Goal: Task Accomplishment & Management: Use online tool/utility

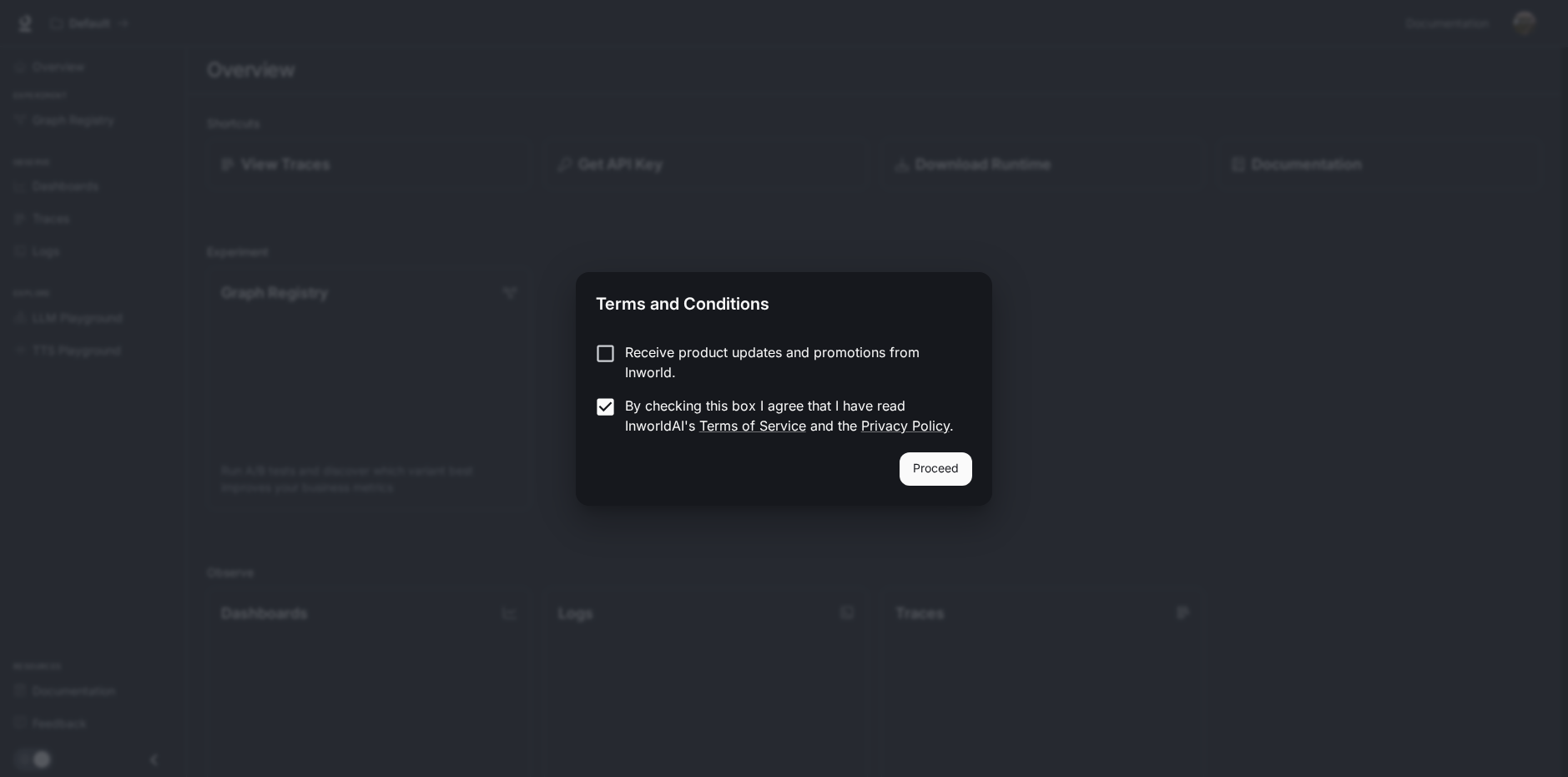
click at [924, 465] on button "Proceed" at bounding box center [936, 469] width 73 height 33
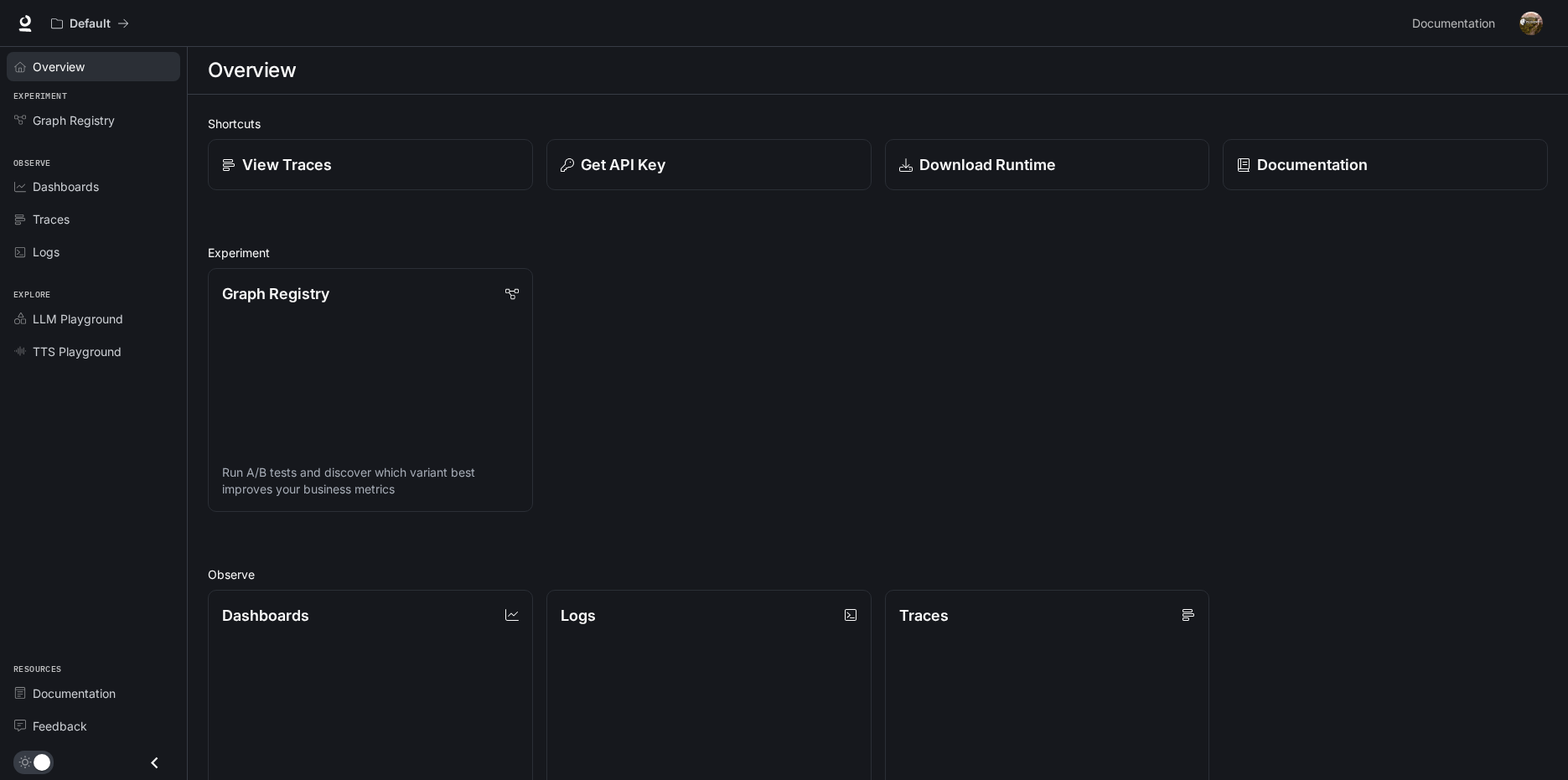
click at [84, 65] on span "Overview" at bounding box center [58, 67] width 52 height 18
click at [116, 63] on div "Overview" at bounding box center [102, 67] width 140 height 18
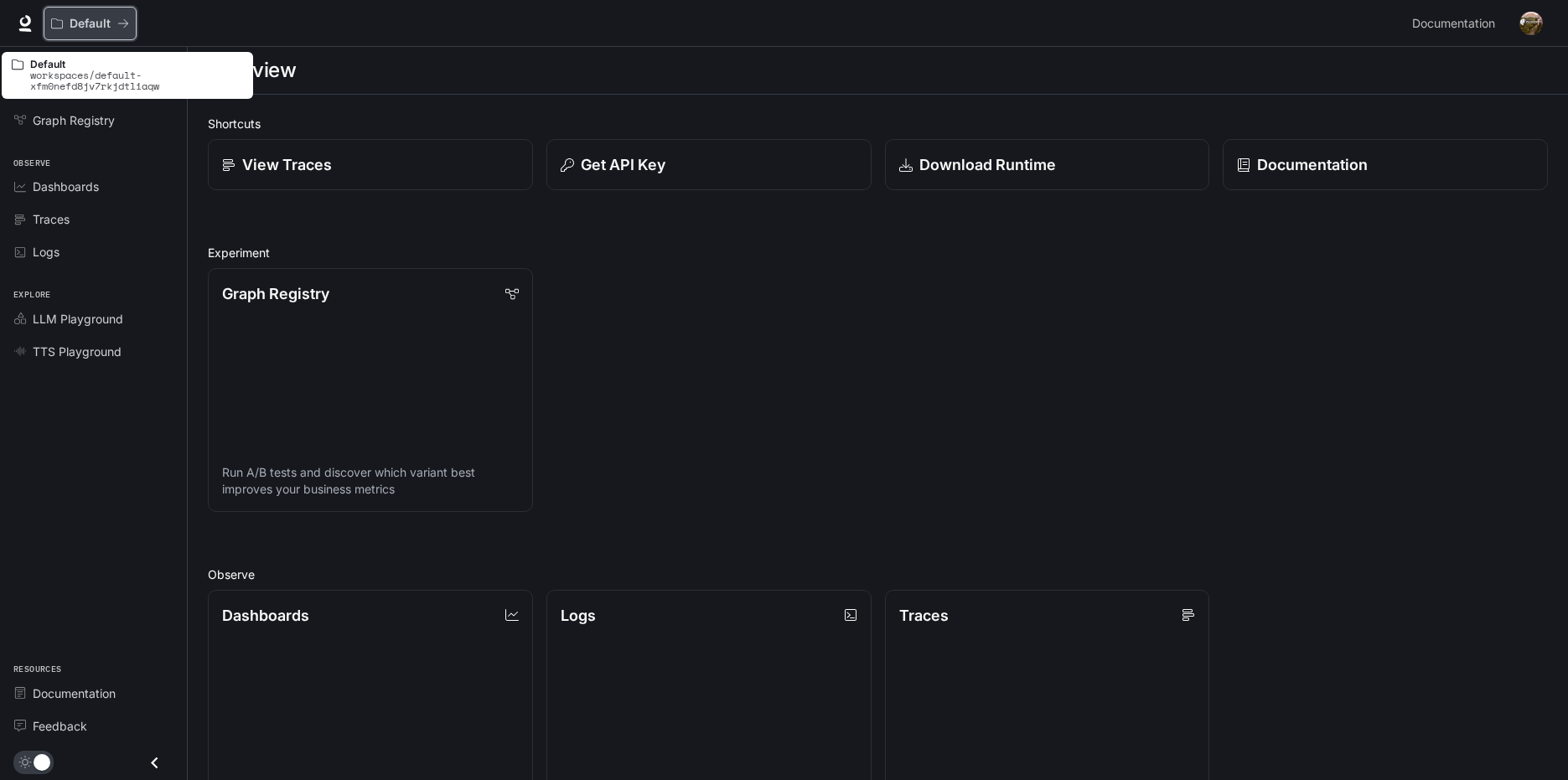
click at [133, 26] on button "Default" at bounding box center [90, 24] width 93 height 33
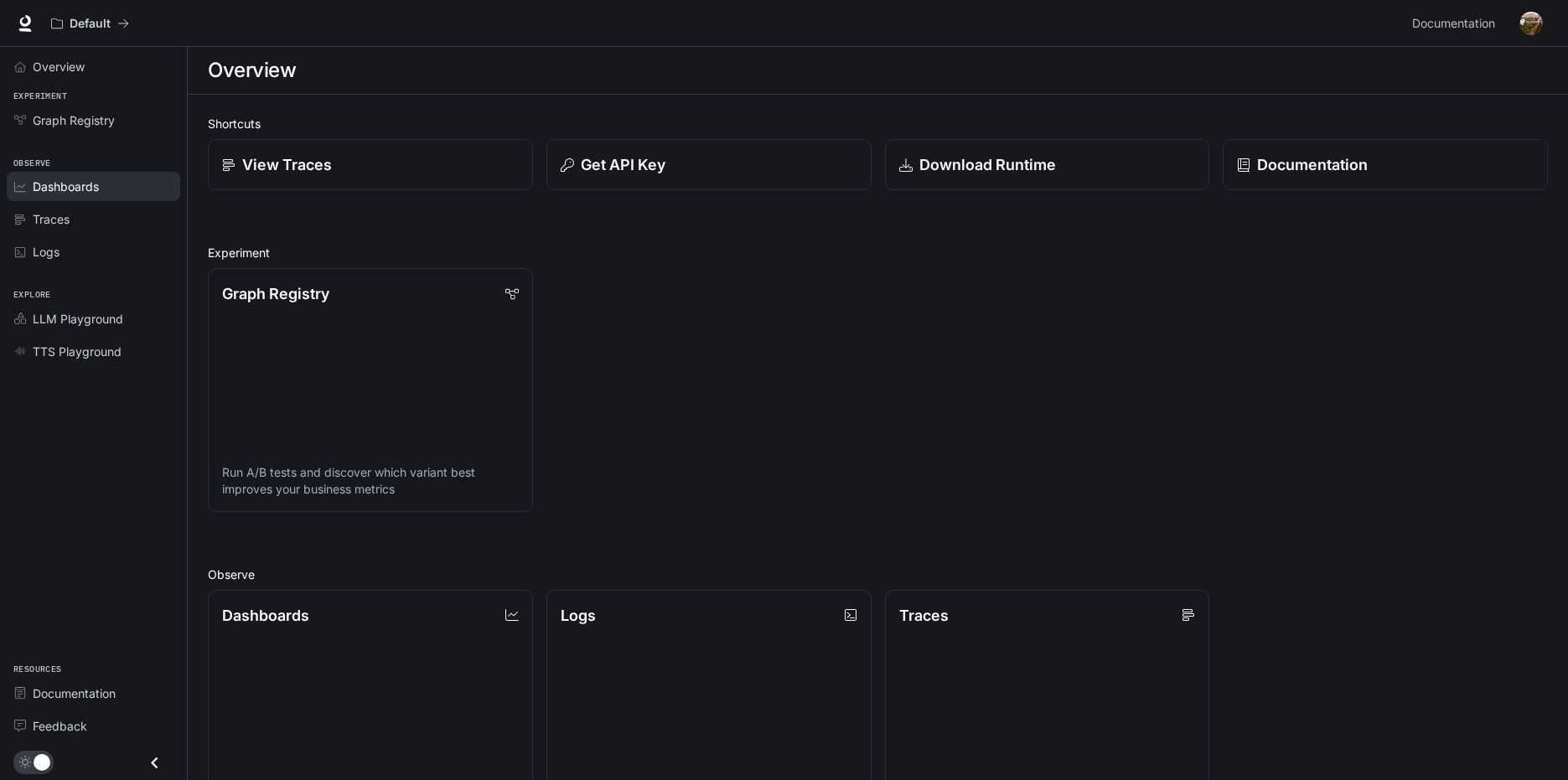
click at [99, 189] on span "Dashboards" at bounding box center [65, 187] width 66 height 18
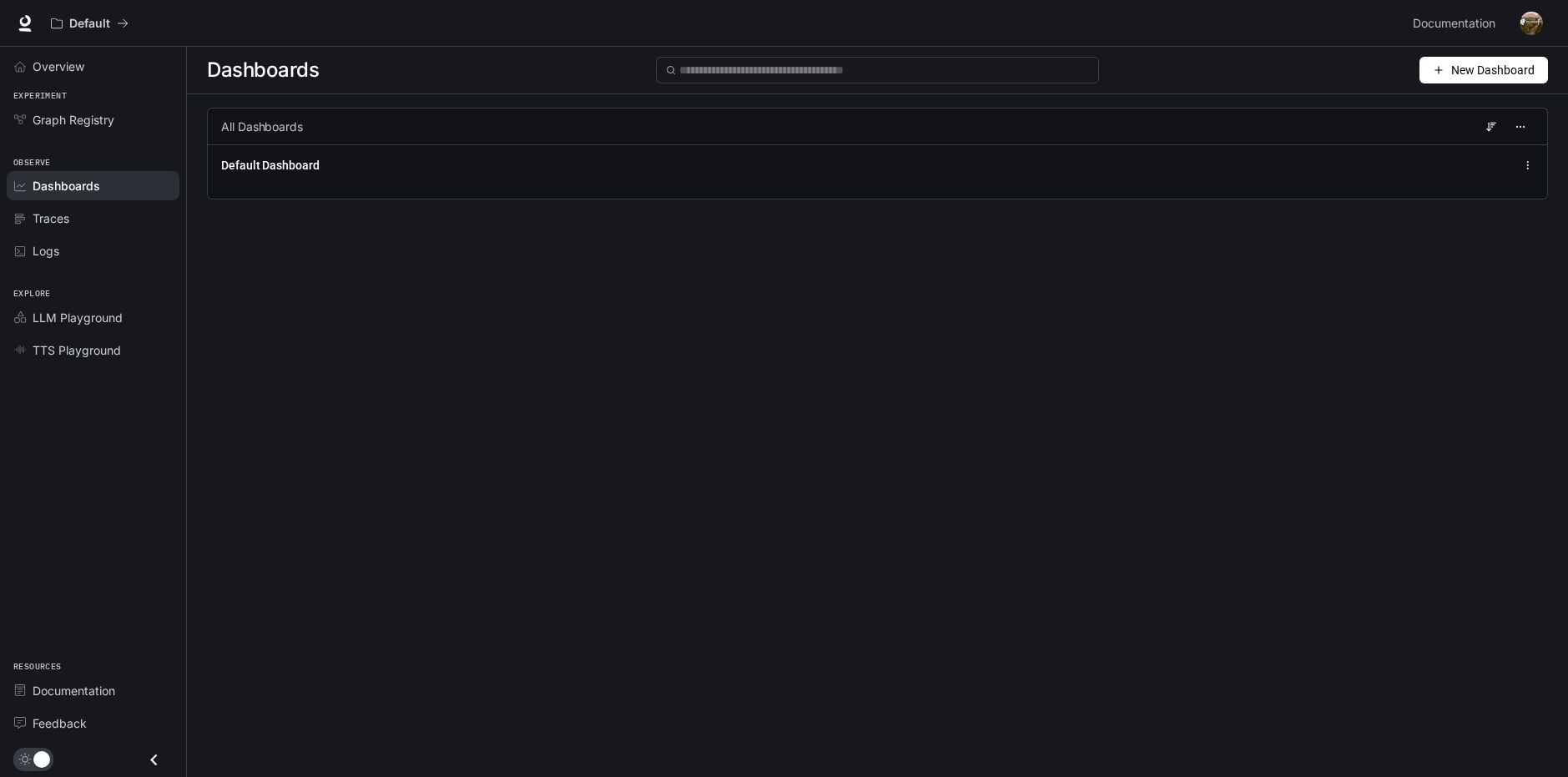
click at [1475, 73] on span "New Dashboard" at bounding box center [1493, 70] width 83 height 19
click at [1477, 104] on div "Create dashboard" at bounding box center [1464, 106] width 138 height 19
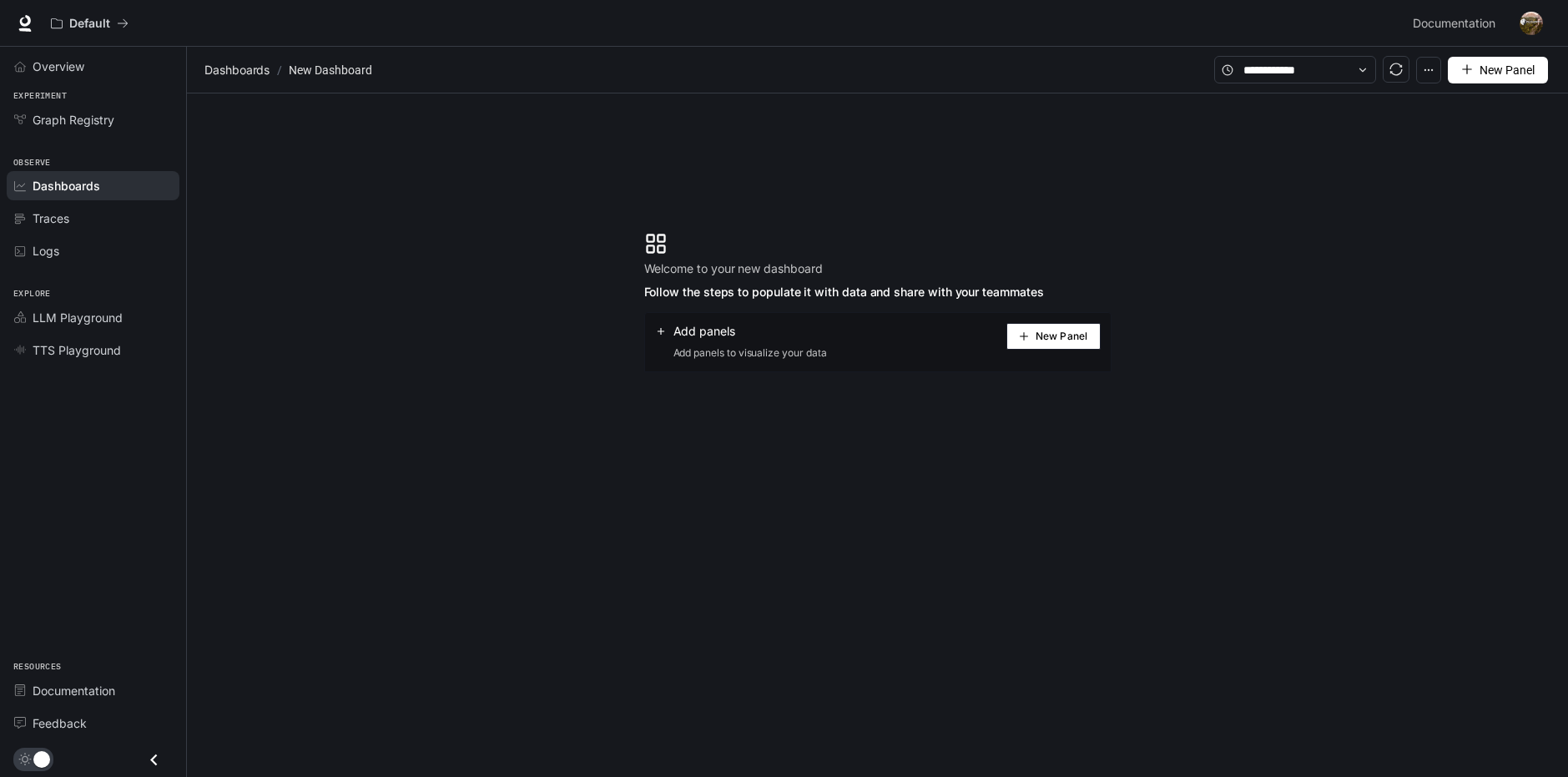
click at [1067, 334] on span "New Panel" at bounding box center [1061, 336] width 52 height 9
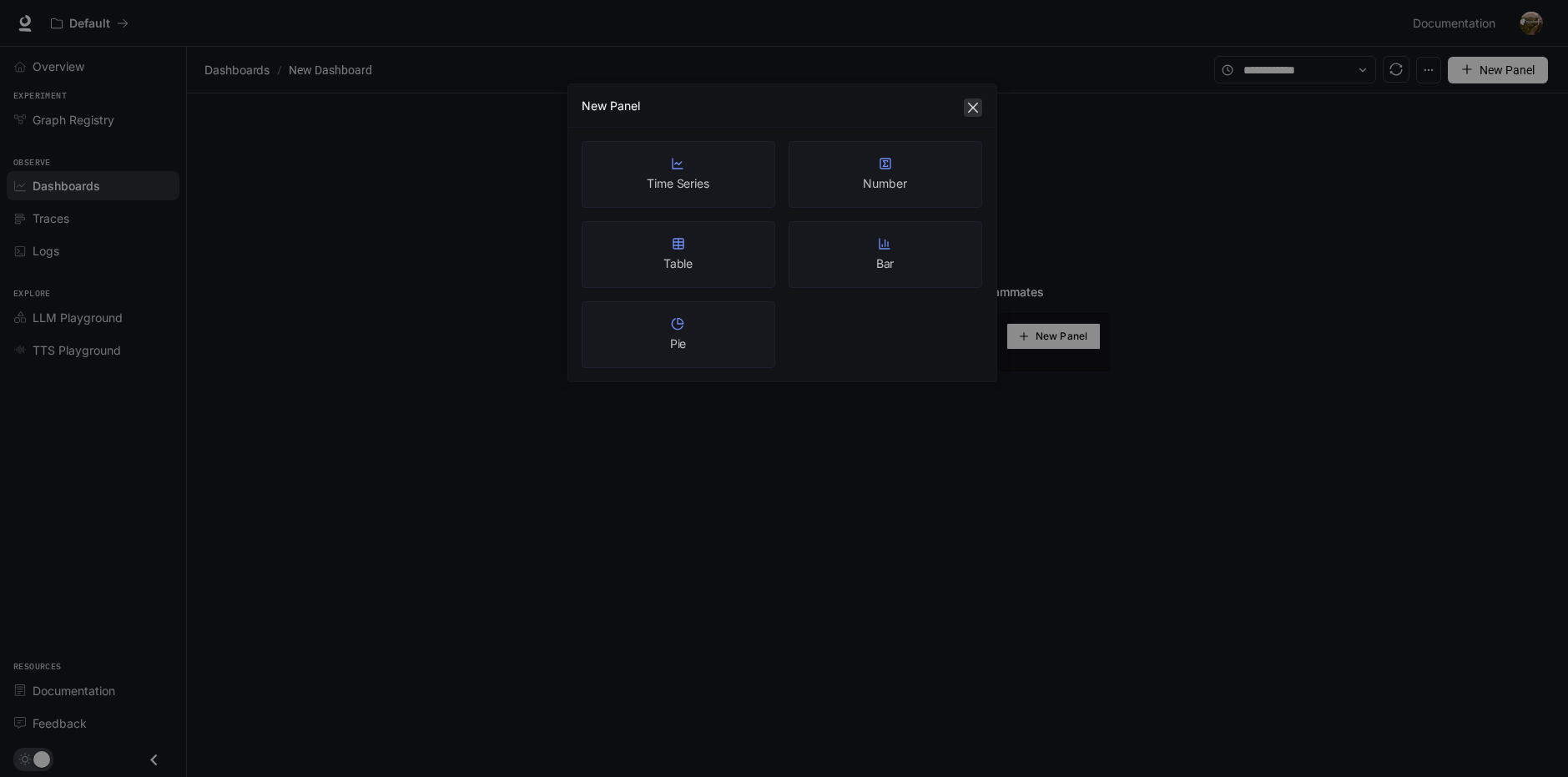
click at [966, 109] on icon "close" at bounding box center [973, 108] width 14 height 14
